Goal: Information Seeking & Learning: Learn about a topic

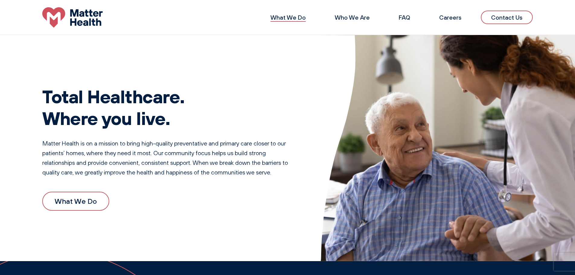
click at [301, 18] on link "What We Do" at bounding box center [288, 18] width 35 height 8
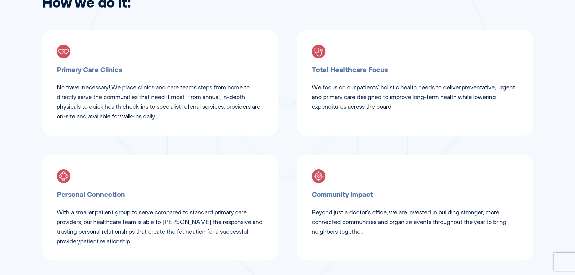
scroll to position [362, 0]
